Goal: Navigation & Orientation: Find specific page/section

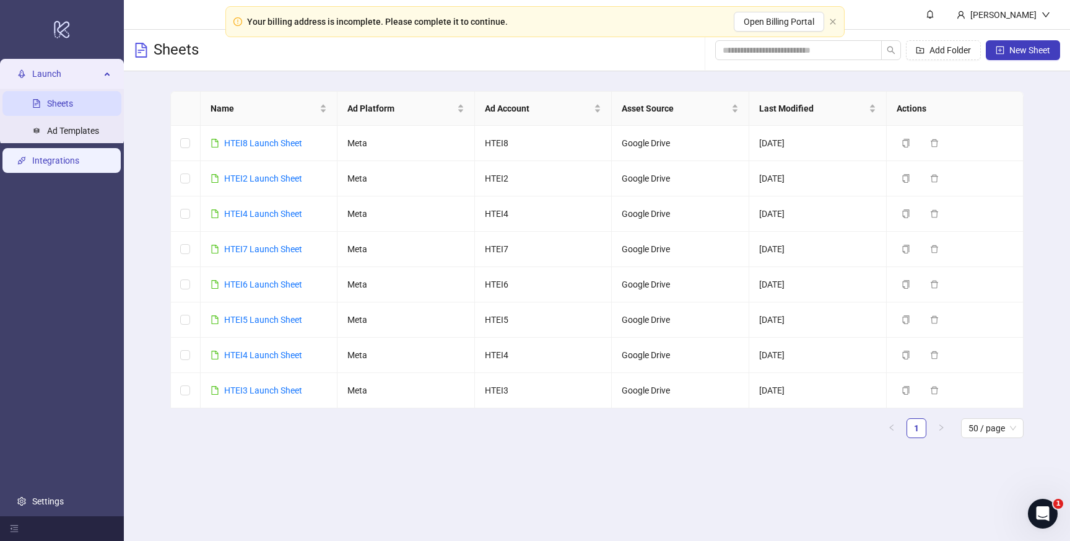
click at [71, 159] on link "Integrations" at bounding box center [55, 160] width 47 height 10
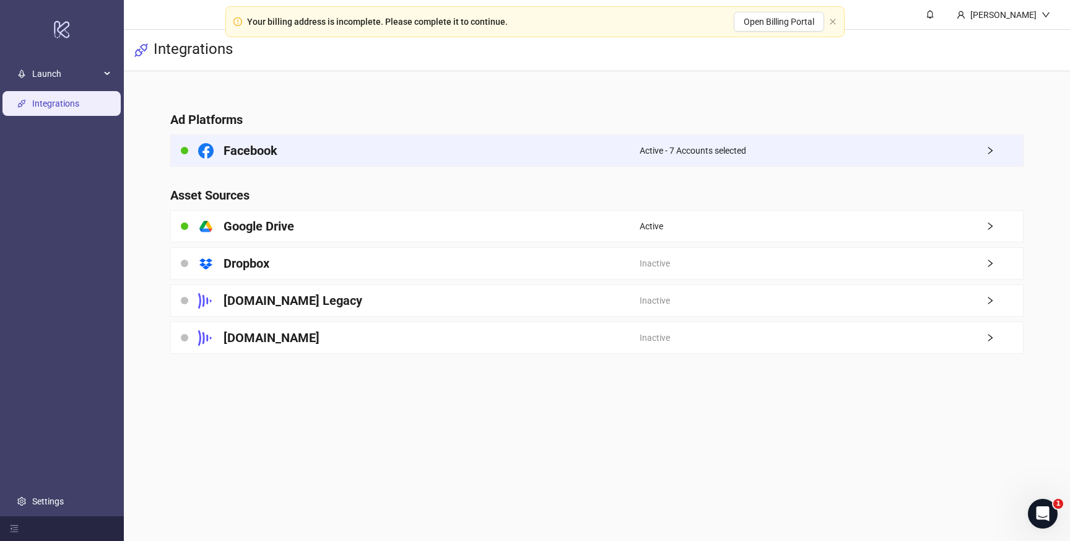
click at [988, 148] on icon "right" at bounding box center [990, 150] width 9 height 9
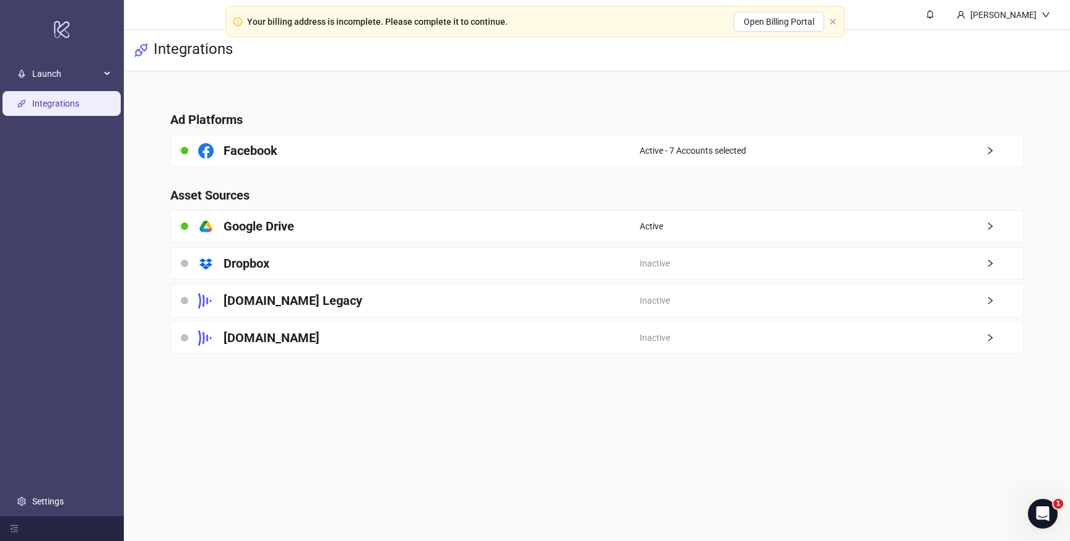
click at [833, 26] on div "Your billing address is incomplete. Please complete it to continue. Open Billin…" at bounding box center [534, 21] width 619 height 31
click at [833, 21] on icon "close" at bounding box center [832, 21] width 7 height 7
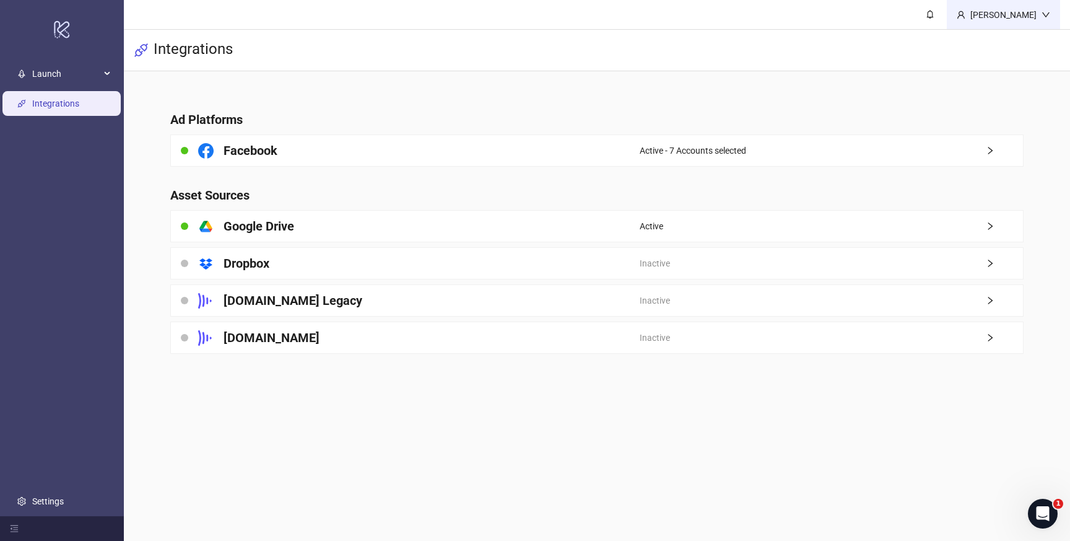
click at [1026, 21] on div "[PERSON_NAME]" at bounding box center [1003, 15] width 76 height 14
click at [63, 496] on link "Settings" at bounding box center [48, 501] width 32 height 10
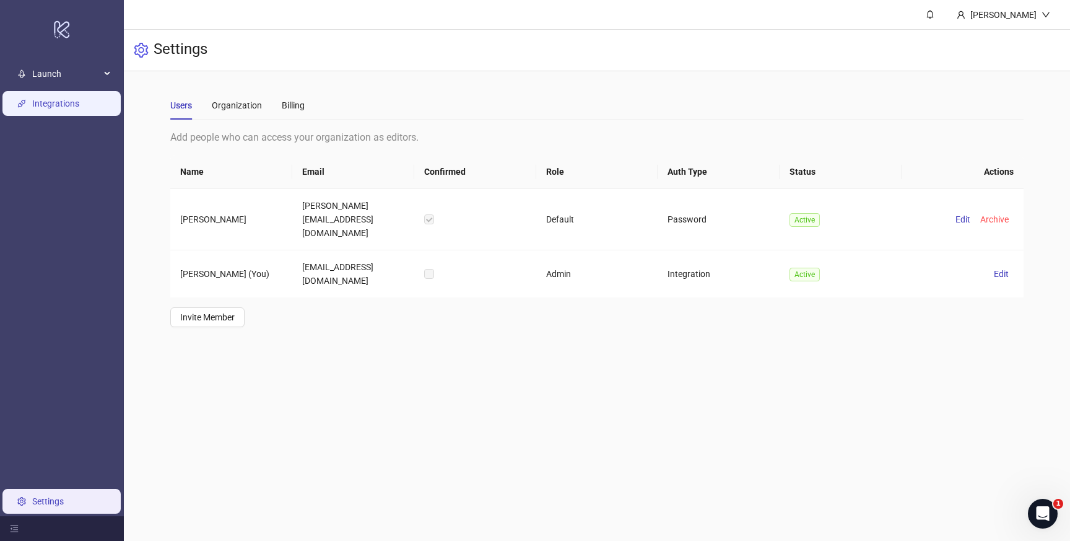
click at [75, 105] on link "Integrations" at bounding box center [55, 103] width 47 height 10
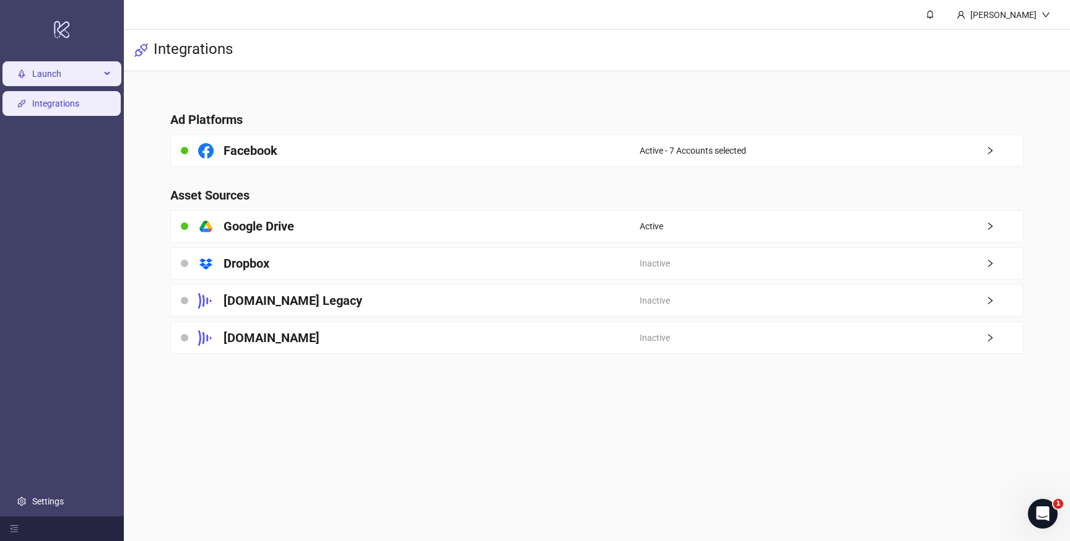
click at [72, 73] on span "Launch" at bounding box center [66, 73] width 68 height 25
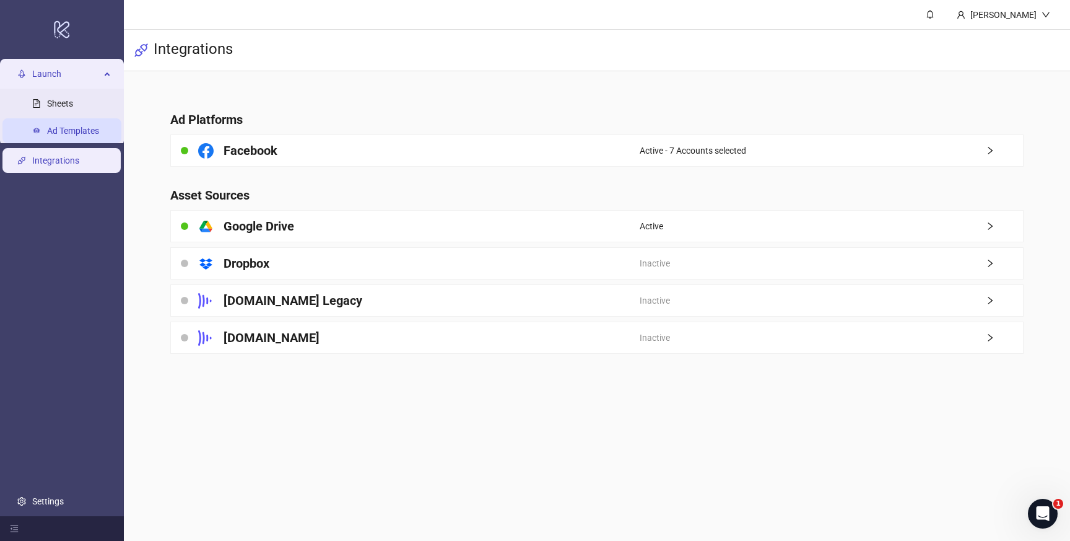
click at [77, 128] on link "Ad Templates" at bounding box center [73, 131] width 52 height 10
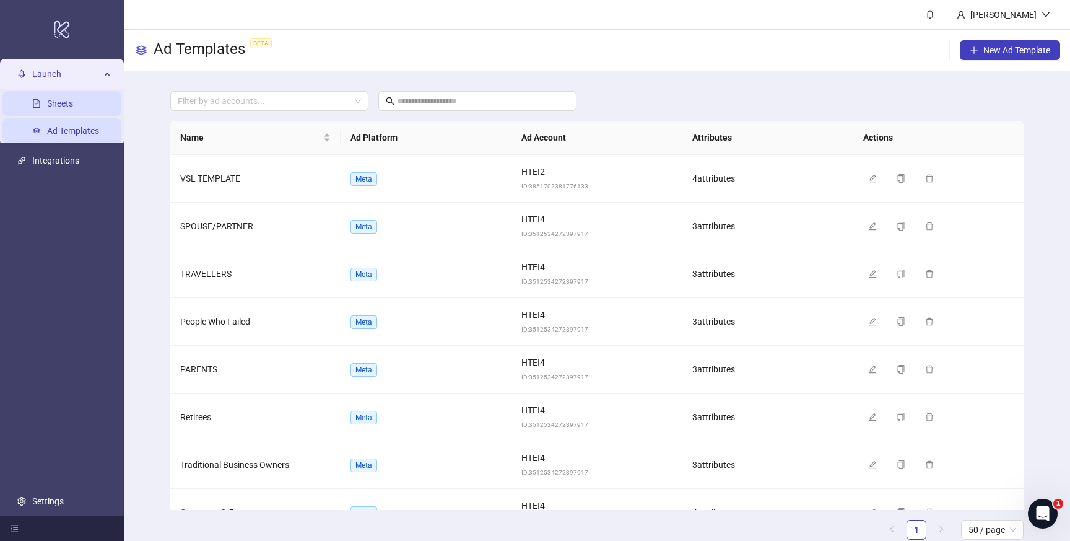
click at [73, 108] on link "Sheets" at bounding box center [60, 103] width 26 height 10
